Goal: Register for event/course

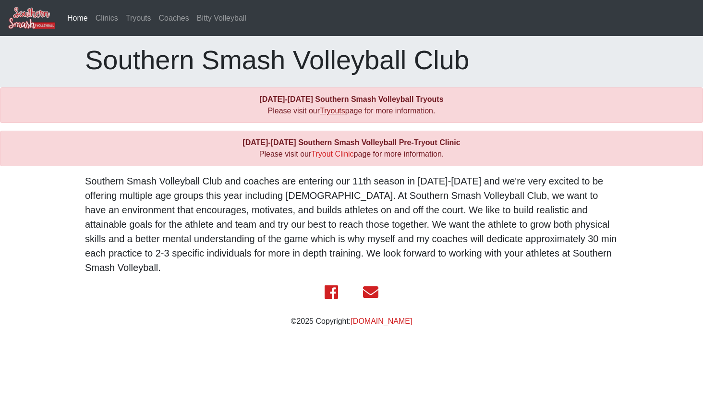
click at [334, 111] on link "Tryouts" at bounding box center [332, 111] width 25 height 8
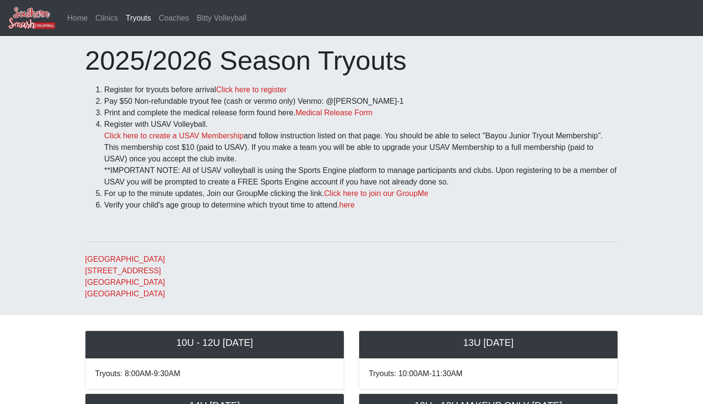
scroll to position [36, 0]
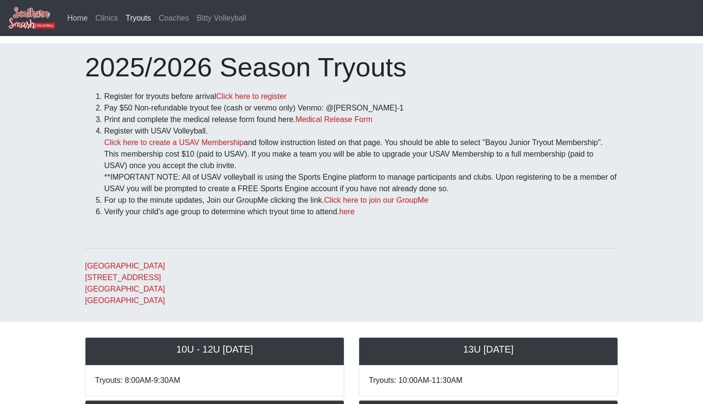
click at [83, 20] on link "Home" at bounding box center [77, 18] width 28 height 19
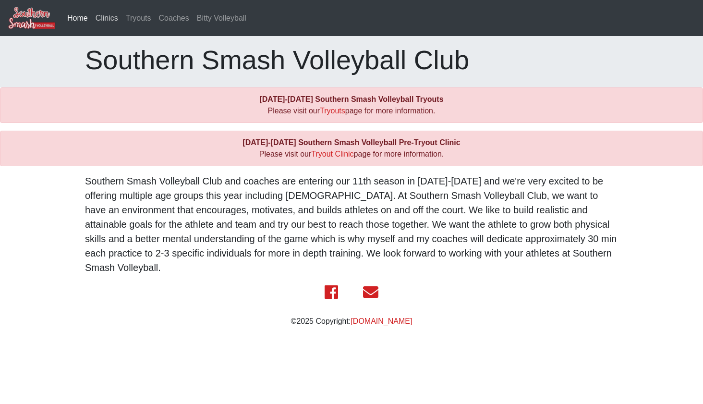
click at [103, 21] on link "Clinics" at bounding box center [107, 18] width 30 height 19
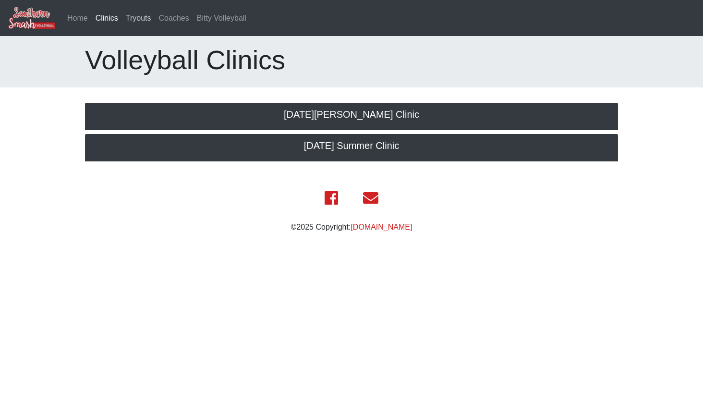
click at [143, 20] on link "Tryouts" at bounding box center [138, 18] width 33 height 19
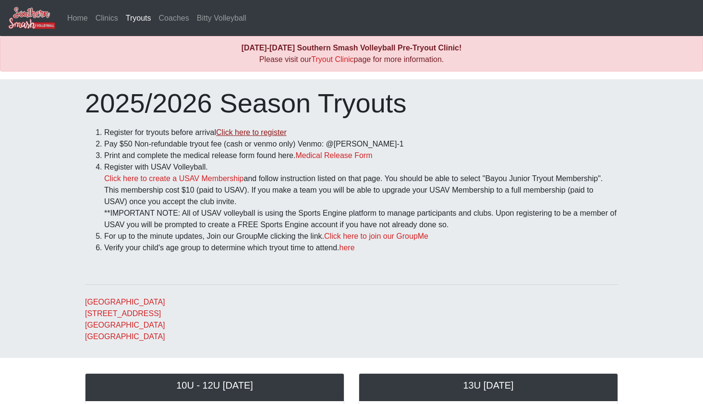
click at [274, 136] on link "Click here to register" at bounding box center [251, 132] width 71 height 8
click at [341, 60] on link "Tryout Clinic" at bounding box center [332, 59] width 42 height 8
